Goal: Browse casually

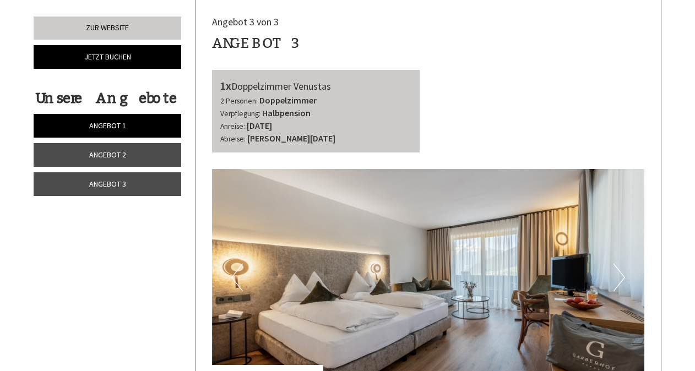
scroll to position [2367, 0]
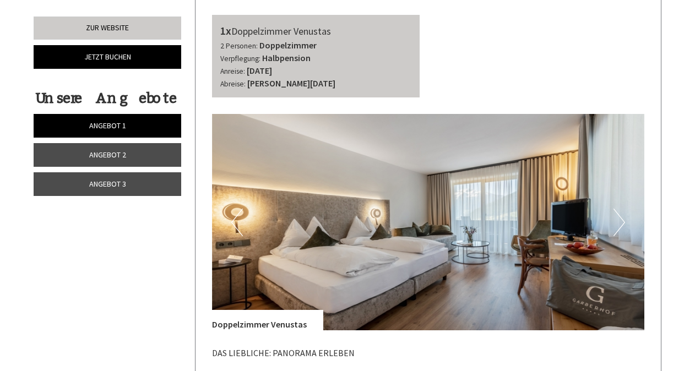
click at [618, 209] on button "Next" at bounding box center [619, 223] width 12 height 28
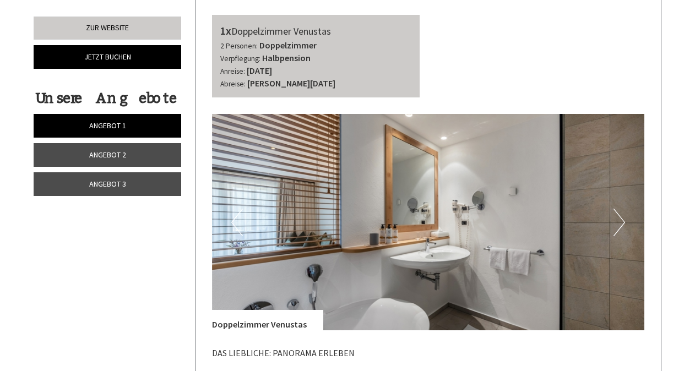
click at [620, 209] on button "Next" at bounding box center [619, 223] width 12 height 28
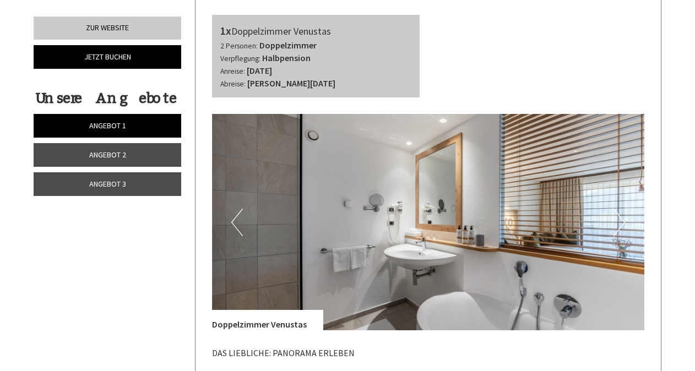
click at [620, 209] on button "Next" at bounding box center [619, 223] width 12 height 28
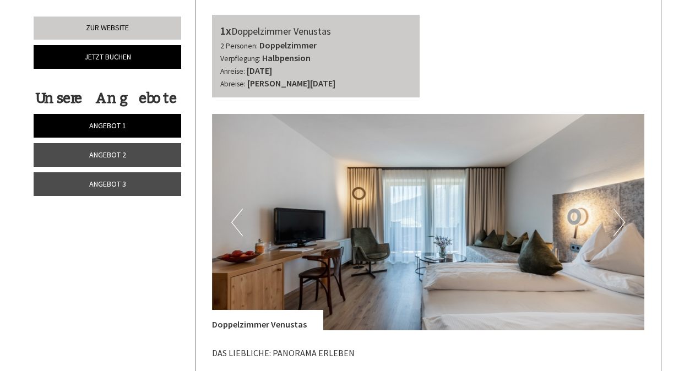
click at [620, 209] on button "Next" at bounding box center [619, 223] width 12 height 28
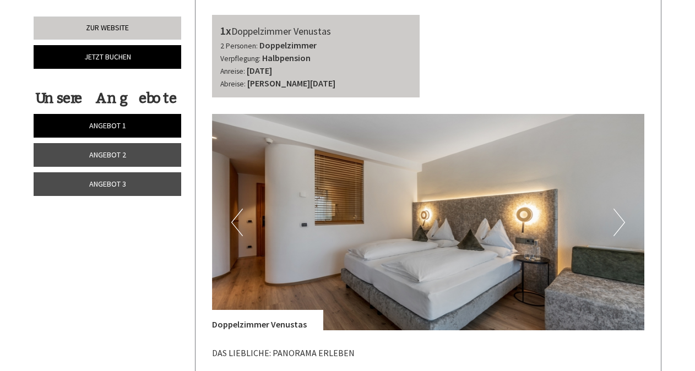
click at [620, 209] on button "Next" at bounding box center [619, 223] width 12 height 28
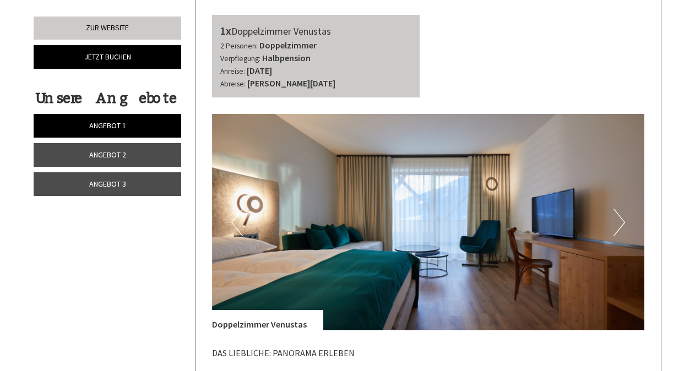
click at [620, 209] on button "Next" at bounding box center [619, 223] width 12 height 28
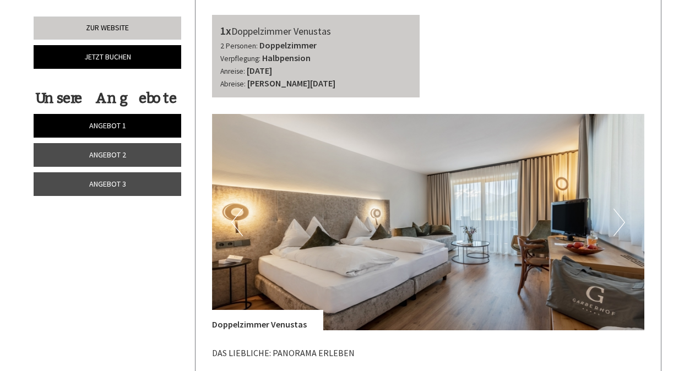
click at [621, 209] on button "Next" at bounding box center [619, 223] width 12 height 28
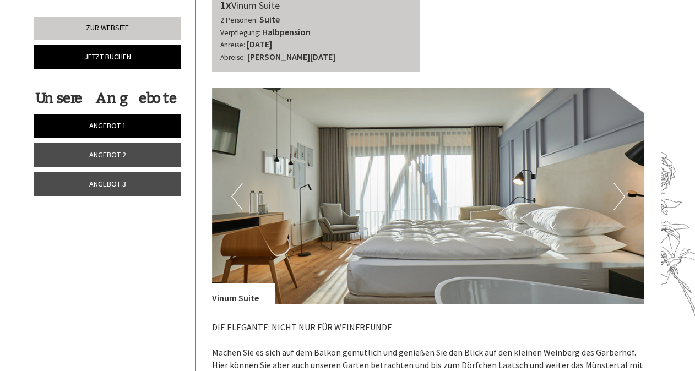
scroll to position [1432, 0]
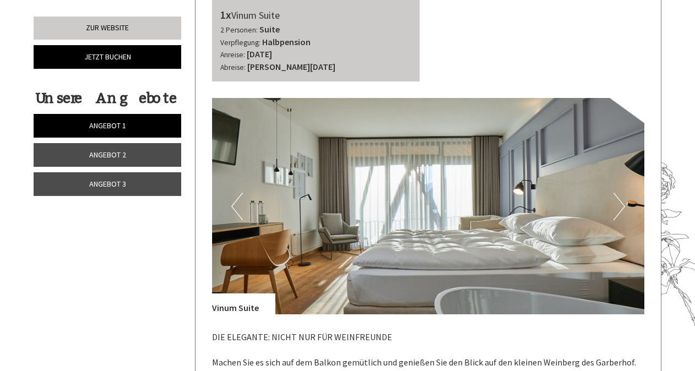
click at [619, 193] on button "Next" at bounding box center [619, 207] width 12 height 28
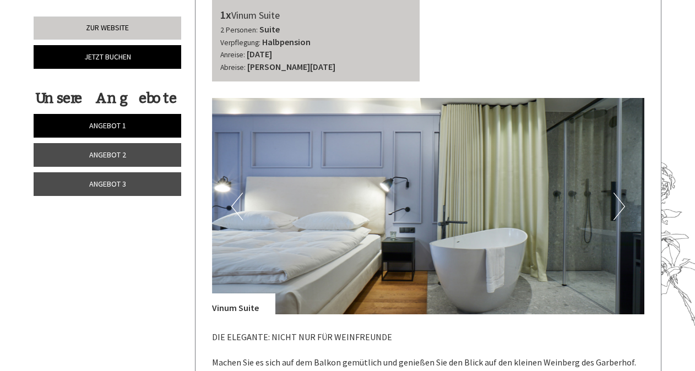
click at [616, 195] on button "Next" at bounding box center [619, 207] width 12 height 28
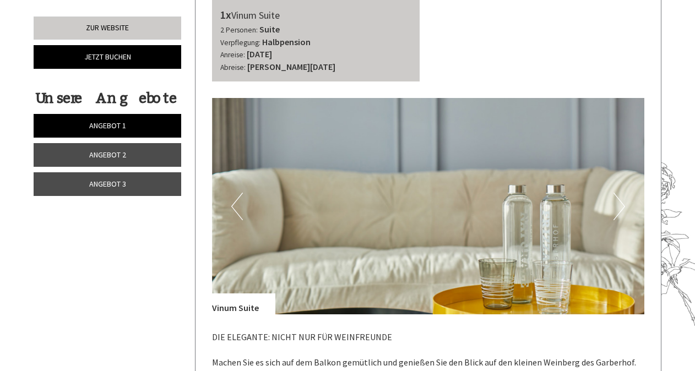
click at [616, 193] on button "Next" at bounding box center [619, 207] width 12 height 28
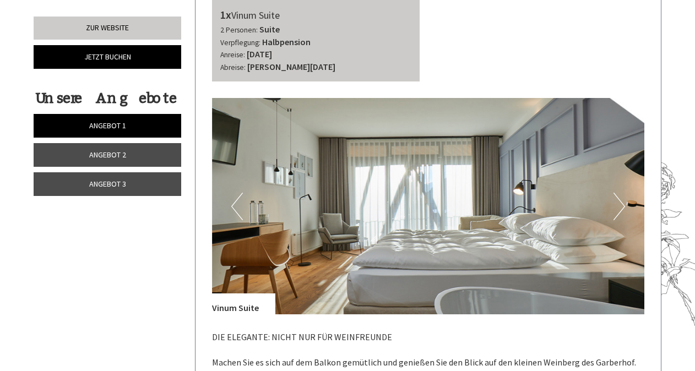
click at [621, 193] on button "Next" at bounding box center [619, 207] width 12 height 28
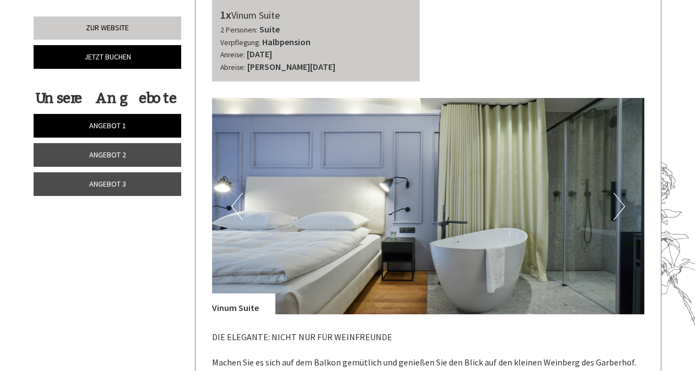
click at [621, 193] on button "Next" at bounding box center [619, 207] width 12 height 28
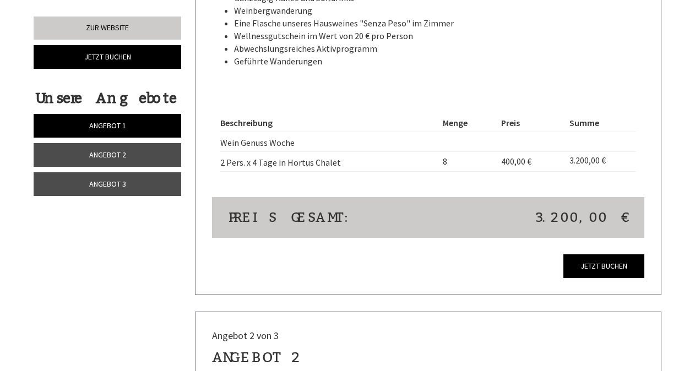
scroll to position [1046, 0]
